Goal: Use online tool/utility: Utilize a website feature to perform a specific function

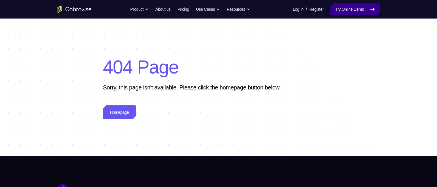
click at [353, 7] on link "Try Online Demo" at bounding box center [356, 9] width 50 height 12
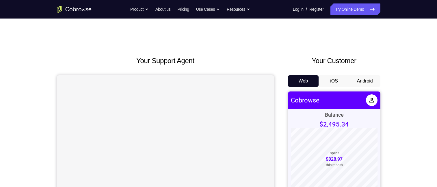
click at [370, 81] on button "Android" at bounding box center [365, 81] width 31 height 12
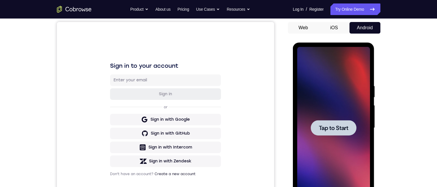
scroll to position [29, 0]
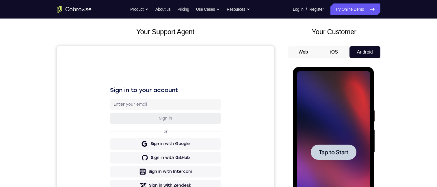
click at [319, 91] on div at bounding box center [333, 152] width 73 height 162
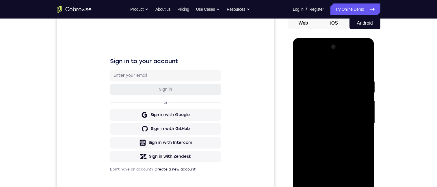
scroll to position [144, 0]
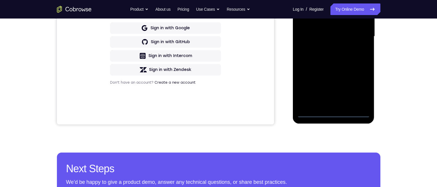
click at [334, 114] on div at bounding box center [333, 37] width 73 height 162
click at [361, 83] on div at bounding box center [333, 37] width 73 height 162
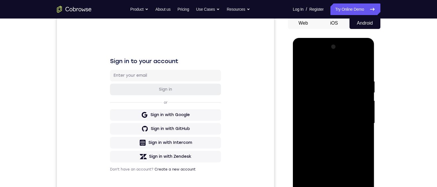
click at [320, 68] on div at bounding box center [333, 123] width 73 height 162
click at [356, 120] on div at bounding box center [333, 123] width 73 height 162
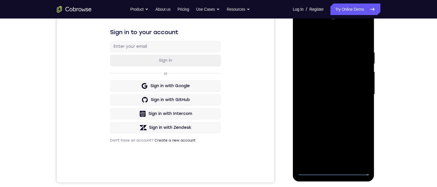
click at [328, 162] on div at bounding box center [333, 94] width 73 height 162
click at [324, 90] on div at bounding box center [333, 94] width 73 height 162
click at [322, 82] on div at bounding box center [333, 94] width 73 height 162
click at [361, 82] on div at bounding box center [333, 94] width 73 height 162
click at [325, 92] on div at bounding box center [333, 94] width 73 height 162
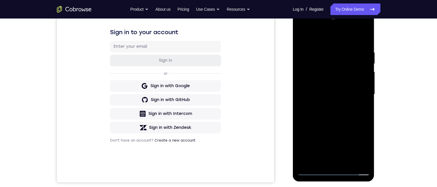
scroll to position [173, 0]
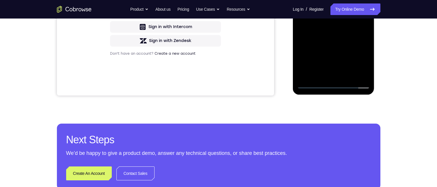
click at [345, 28] on div at bounding box center [333, 8] width 73 height 162
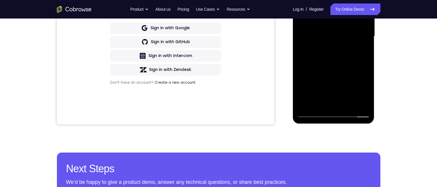
click at [342, 51] on div at bounding box center [333, 37] width 73 height 162
click at [342, 53] on div at bounding box center [333, 37] width 73 height 162
drag, startPoint x: 322, startPoint y: -25, endPoint x: 418, endPoint y: 5, distance: 100.3
click at [375, 5] on html "Online web based iOS Simulators and Android Emulators. Run iPhone, iPad, Mobile…" at bounding box center [334, 37] width 82 height 173
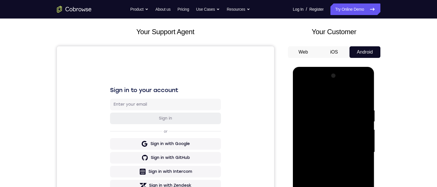
scroll to position [58, 0]
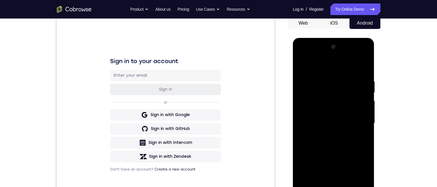
click at [341, 137] on div at bounding box center [333, 123] width 73 height 162
click at [363, 76] on div at bounding box center [333, 123] width 73 height 162
click at [335, 141] on div at bounding box center [333, 123] width 73 height 162
click at [362, 78] on div at bounding box center [333, 123] width 73 height 162
click at [334, 141] on div at bounding box center [333, 123] width 73 height 162
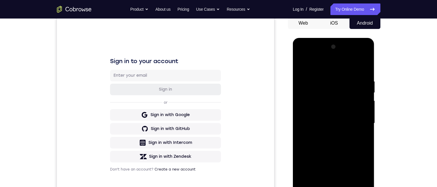
click at [364, 77] on div at bounding box center [333, 123] width 73 height 162
drag, startPoint x: 339, startPoint y: 77, endPoint x: 344, endPoint y: 94, distance: 17.3
click at [315, 186] on div at bounding box center [333, 123] width 73 height 162
click at [334, 160] on div at bounding box center [333, 123] width 73 height 162
click at [340, 150] on div at bounding box center [333, 123] width 73 height 162
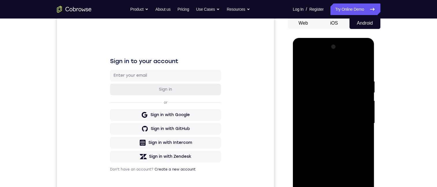
click at [367, 185] on div at bounding box center [333, 123] width 73 height 162
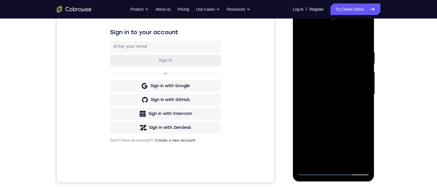
click at [326, 52] on div at bounding box center [333, 94] width 73 height 162
click at [359, 72] on div at bounding box center [333, 94] width 73 height 162
click at [357, 157] on div at bounding box center [333, 94] width 73 height 162
click at [368, 131] on div at bounding box center [333, 94] width 73 height 162
click at [359, 118] on div at bounding box center [333, 94] width 73 height 162
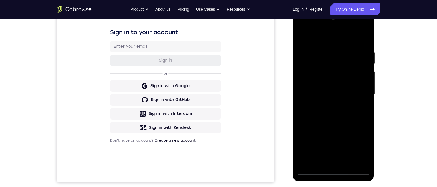
click at [360, 118] on div at bounding box center [333, 94] width 73 height 162
click at [364, 159] on div at bounding box center [333, 94] width 73 height 162
click at [365, 140] on div at bounding box center [333, 94] width 73 height 162
click at [358, 138] on div at bounding box center [333, 94] width 73 height 162
click at [362, 39] on div at bounding box center [333, 94] width 73 height 162
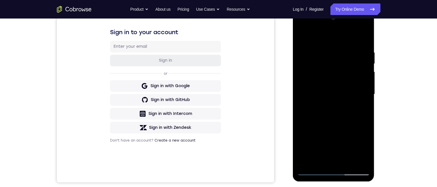
click at [362, 49] on div at bounding box center [333, 94] width 73 height 162
click at [364, 38] on div at bounding box center [333, 94] width 73 height 162
click at [349, 160] on div at bounding box center [333, 94] width 73 height 162
click at [332, 123] on div at bounding box center [333, 94] width 73 height 162
click at [335, 90] on div at bounding box center [333, 94] width 73 height 162
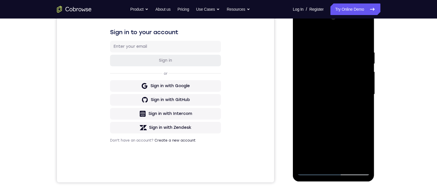
drag, startPoint x: 348, startPoint y: 144, endPoint x: 353, endPoint y: 143, distance: 5.8
click at [347, 143] on div at bounding box center [333, 94] width 73 height 162
click at [359, 144] on div at bounding box center [333, 94] width 73 height 162
click at [363, 110] on div at bounding box center [333, 94] width 73 height 162
click at [360, 106] on div at bounding box center [333, 94] width 73 height 162
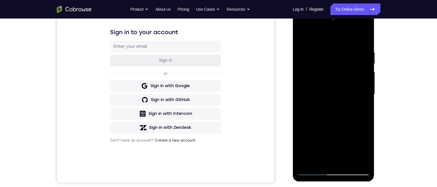
click at [364, 150] on div at bounding box center [333, 94] width 73 height 162
click at [363, 106] on div at bounding box center [333, 94] width 73 height 162
drag, startPoint x: 337, startPoint y: 62, endPoint x: 335, endPoint y: 86, distance: 23.8
click at [335, 86] on div at bounding box center [333, 94] width 73 height 162
click at [340, 52] on div at bounding box center [333, 94] width 73 height 162
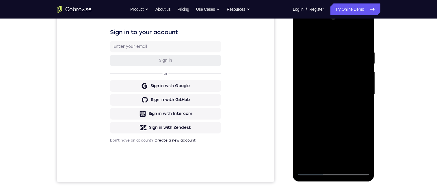
click at [359, 80] on div at bounding box center [333, 94] width 73 height 162
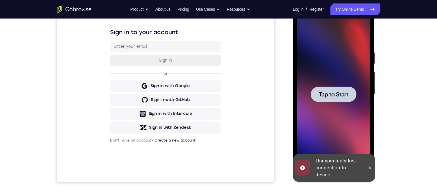
click at [337, 97] on span "Tap to Start" at bounding box center [333, 94] width 29 height 6
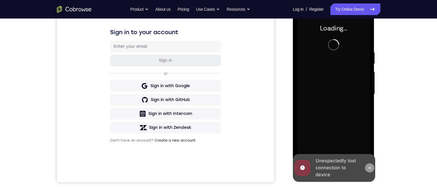
click at [368, 167] on icon at bounding box center [370, 167] width 5 height 5
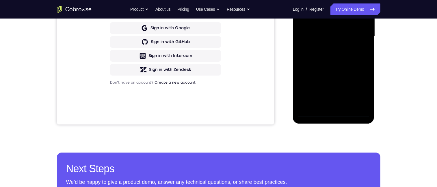
scroll to position [116, 0]
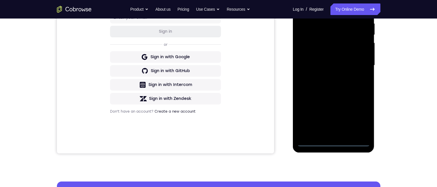
click at [334, 141] on div at bounding box center [333, 65] width 73 height 162
click at [359, 118] on div at bounding box center [333, 65] width 73 height 162
click at [361, 111] on div at bounding box center [333, 65] width 73 height 162
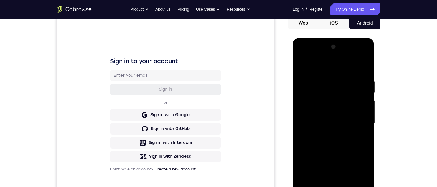
click at [328, 67] on div at bounding box center [333, 123] width 73 height 162
click at [311, 66] on div at bounding box center [333, 123] width 73 height 162
click at [361, 120] on div at bounding box center [333, 123] width 73 height 162
click at [327, 134] on div at bounding box center [333, 123] width 73 height 162
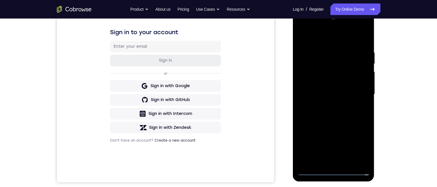
click at [329, 104] on div at bounding box center [333, 94] width 73 height 162
click at [335, 68] on div at bounding box center [333, 94] width 73 height 162
click at [338, 93] on div at bounding box center [333, 94] width 73 height 162
click at [340, 93] on div at bounding box center [333, 94] width 73 height 162
click at [334, 111] on div at bounding box center [333, 94] width 73 height 162
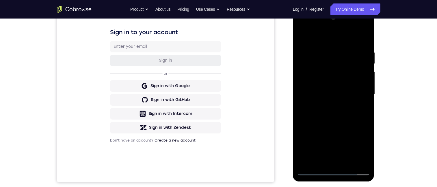
click at [334, 96] on div at bounding box center [333, 94] width 73 height 162
click at [335, 113] on div at bounding box center [333, 94] width 73 height 162
click at [336, 111] on div at bounding box center [333, 94] width 73 height 162
click at [335, 113] on div at bounding box center [333, 94] width 73 height 162
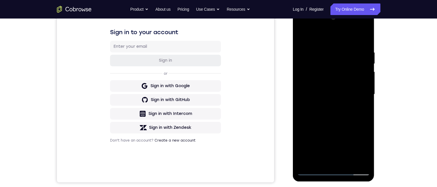
click at [335, 120] on div at bounding box center [333, 94] width 73 height 162
click at [337, 123] on div at bounding box center [333, 94] width 73 height 162
click at [368, 156] on div at bounding box center [333, 94] width 73 height 162
click at [347, 161] on div at bounding box center [333, 94] width 73 height 162
click at [347, 162] on div at bounding box center [333, 94] width 73 height 162
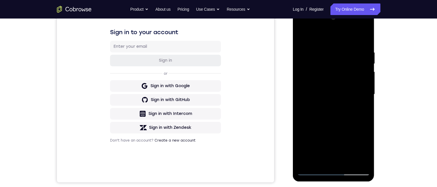
click at [333, 114] on div at bounding box center [333, 94] width 73 height 162
click at [339, 123] on div at bounding box center [333, 94] width 73 height 162
click at [336, 123] on div at bounding box center [333, 94] width 73 height 162
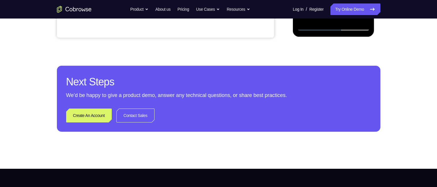
scroll to position [202, 0]
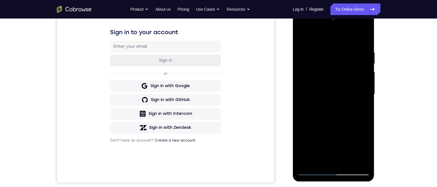
click at [385, 94] on div "Your Support Agent Your Customer Web iOS Android Next Steps We’d be happy to gi…" at bounding box center [219, 122] width 370 height 381
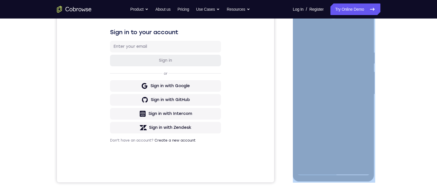
click at [385, 94] on div "Your Support Agent Your Customer Web iOS Android Next Steps We’d be happy to gi…" at bounding box center [219, 122] width 370 height 381
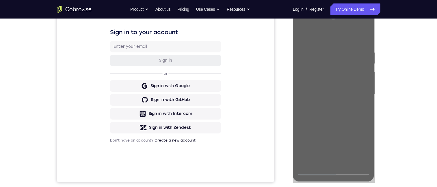
click at [331, 79] on div at bounding box center [333, 94] width 73 height 162
click at [311, 151] on div at bounding box center [333, 94] width 73 height 162
click at [327, 150] on div at bounding box center [333, 94] width 73 height 162
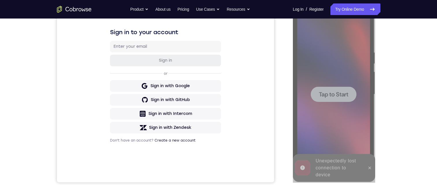
click at [327, 91] on span "Tap to Start" at bounding box center [333, 94] width 29 height 6
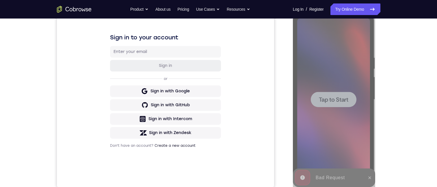
scroll to position [144, 0]
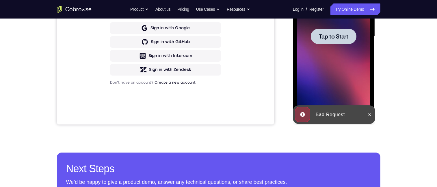
click at [343, 75] on div at bounding box center [333, 37] width 73 height 162
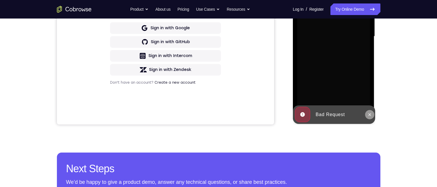
drag, startPoint x: 370, startPoint y: 116, endPoint x: 471, endPoint y: 115, distance: 100.6
click at [370, 116] on icon at bounding box center [370, 114] width 5 height 5
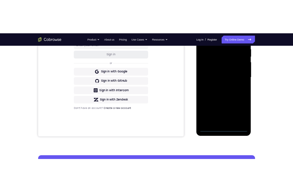
scroll to position [87, 0]
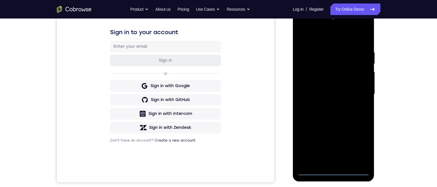
click at [333, 172] on div at bounding box center [333, 94] width 73 height 162
click at [363, 145] on div at bounding box center [333, 94] width 73 height 162
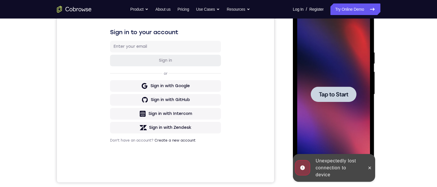
click at [327, 81] on div at bounding box center [333, 94] width 73 height 162
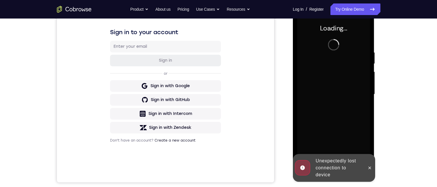
drag, startPoint x: 372, startPoint y: 167, endPoint x: 353, endPoint y: 140, distance: 33.3
click at [372, 167] on button at bounding box center [369, 167] width 9 height 9
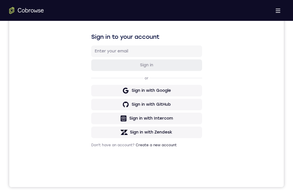
scroll to position [116, 0]
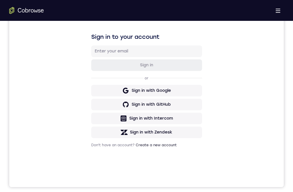
drag, startPoint x: 150, startPoint y: 320, endPoint x: 147, endPoint y: 329, distance: 9.6
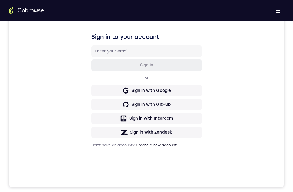
drag, startPoint x: 154, startPoint y: 293, endPoint x: 150, endPoint y: 318, distance: 25.5
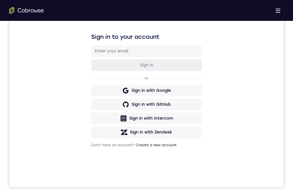
drag, startPoint x: 126, startPoint y: 305, endPoint x: 120, endPoint y: 330, distance: 25.7
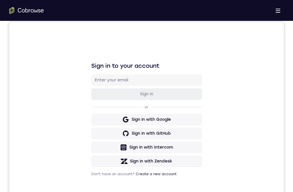
drag, startPoint x: 173, startPoint y: 325, endPoint x: 168, endPoint y: 343, distance: 19.1
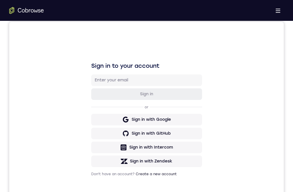
scroll to position [87, 0]
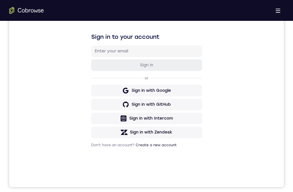
drag, startPoint x: 148, startPoint y: 360, endPoint x: 155, endPoint y: 339, distance: 21.6
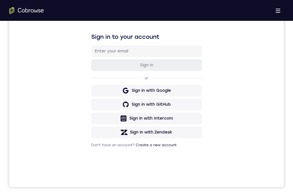
drag, startPoint x: 147, startPoint y: 305, endPoint x: 141, endPoint y: 351, distance: 45.5
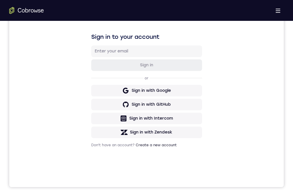
drag, startPoint x: 176, startPoint y: 270, endPoint x: 385, endPoint y: 273, distance: 208.4
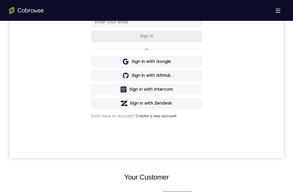
scroll to position [87, 0]
